Goal: Task Accomplishment & Management: Manage account settings

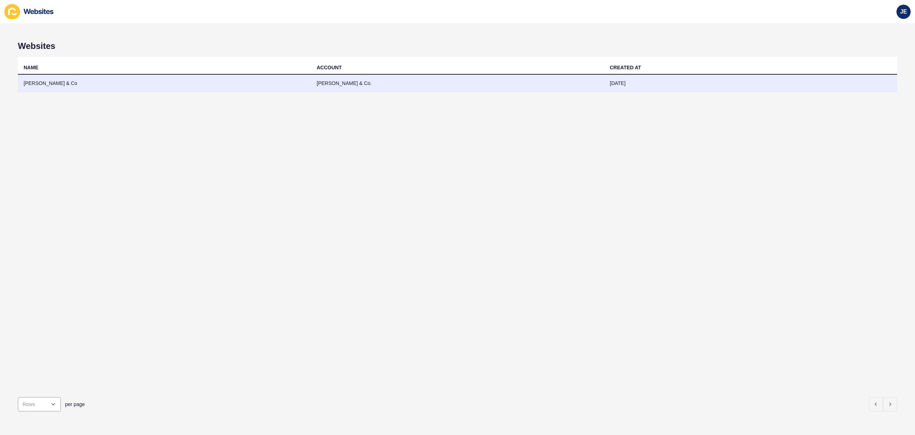
click at [304, 86] on td "Murphy McKellar & Co" at bounding box center [164, 84] width 293 height 18
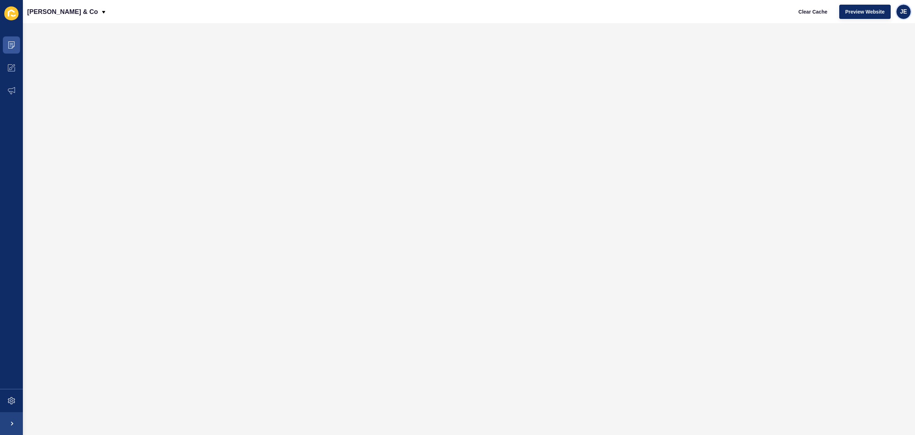
click at [907, 13] on div "JE" at bounding box center [903, 12] width 14 height 14
click at [869, 59] on link "Logout" at bounding box center [886, 60] width 53 height 16
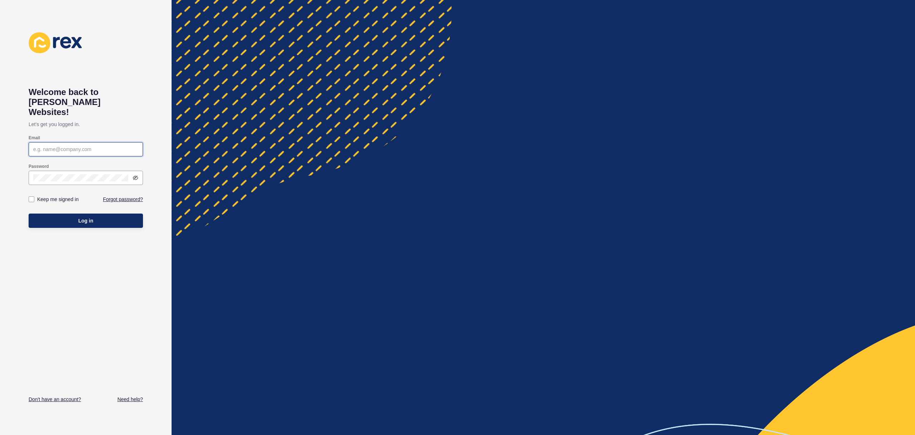
type input "[EMAIL_ADDRESS][PERSON_NAME][DOMAIN_NAME]"
click at [99, 214] on button "Log in" at bounding box center [86, 221] width 114 height 14
